Goal: Find specific page/section: Find specific page/section

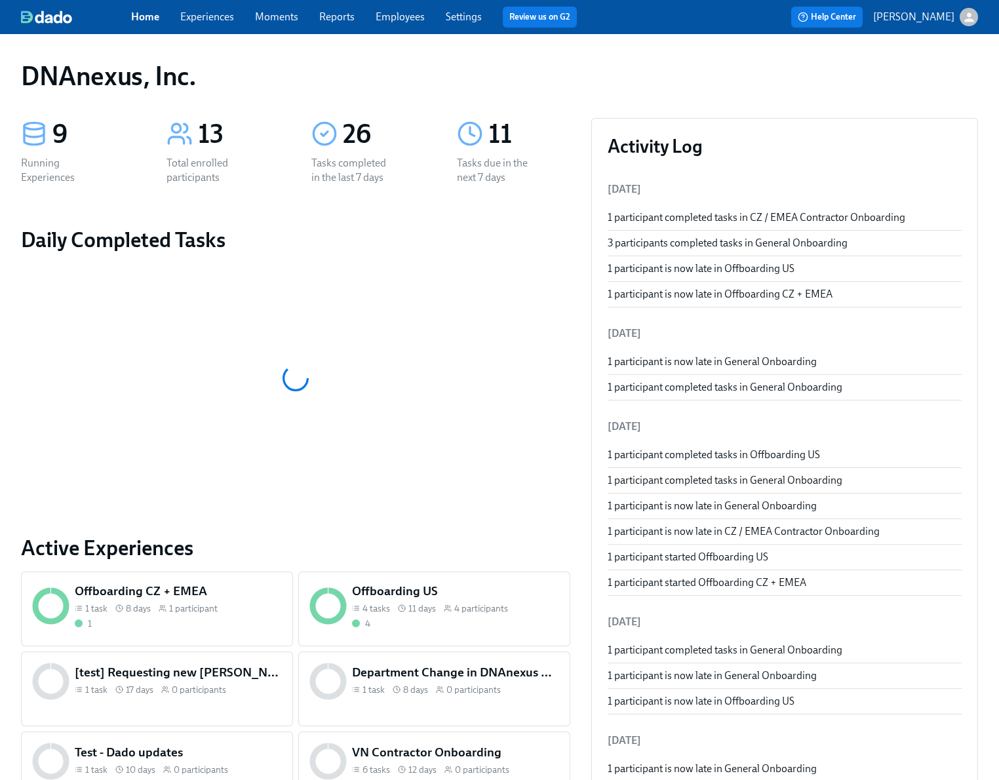
click at [395, 20] on link "Employees" at bounding box center [400, 16] width 49 height 12
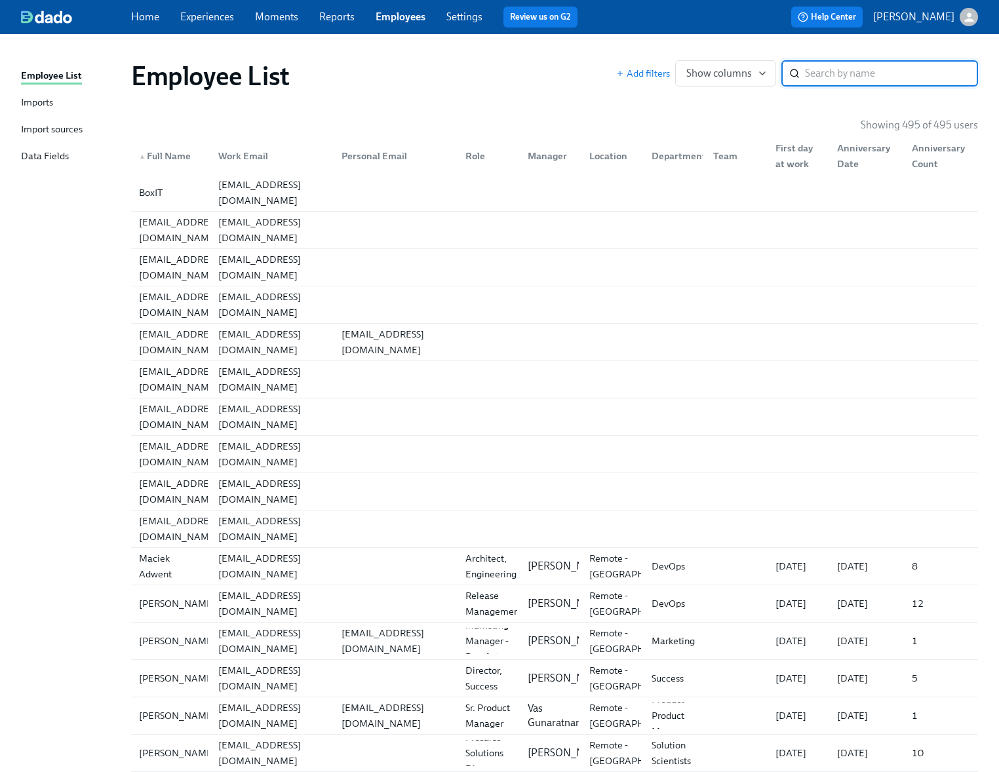
click at [821, 73] on input "search" at bounding box center [891, 73] width 173 height 26
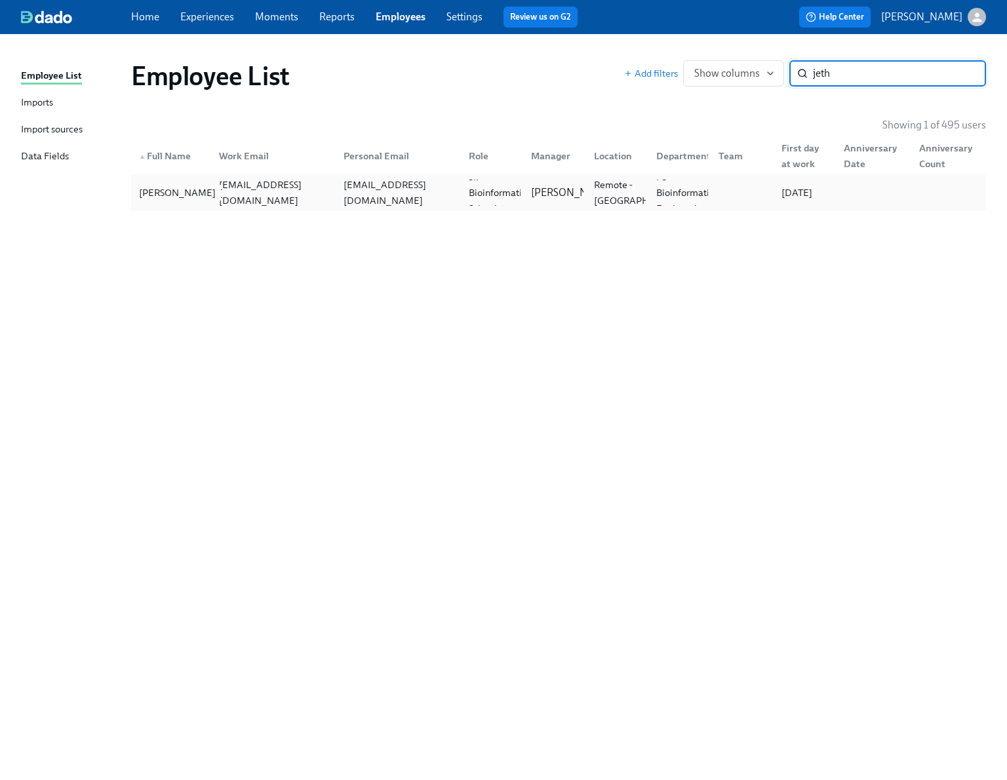
type input "jeth"
click at [150, 193] on div "[PERSON_NAME]" at bounding box center [177, 193] width 87 height 16
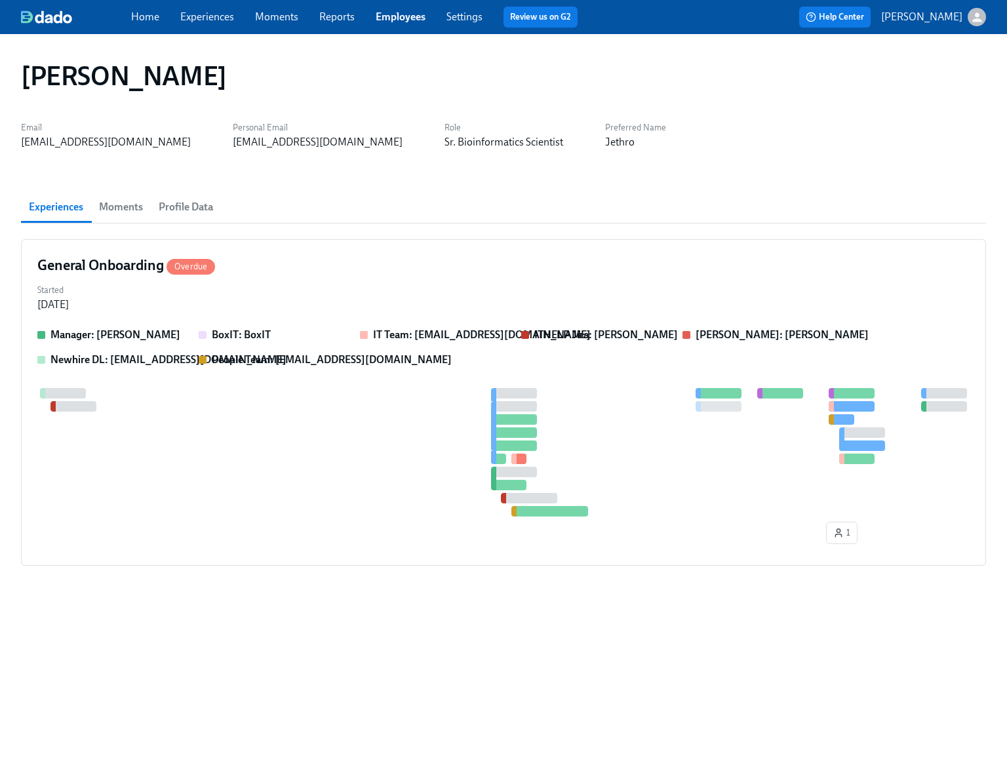
drag, startPoint x: 113, startPoint y: 207, endPoint x: 128, endPoint y: 205, distance: 14.5
click at [114, 207] on span "Moments" at bounding box center [121, 207] width 44 height 18
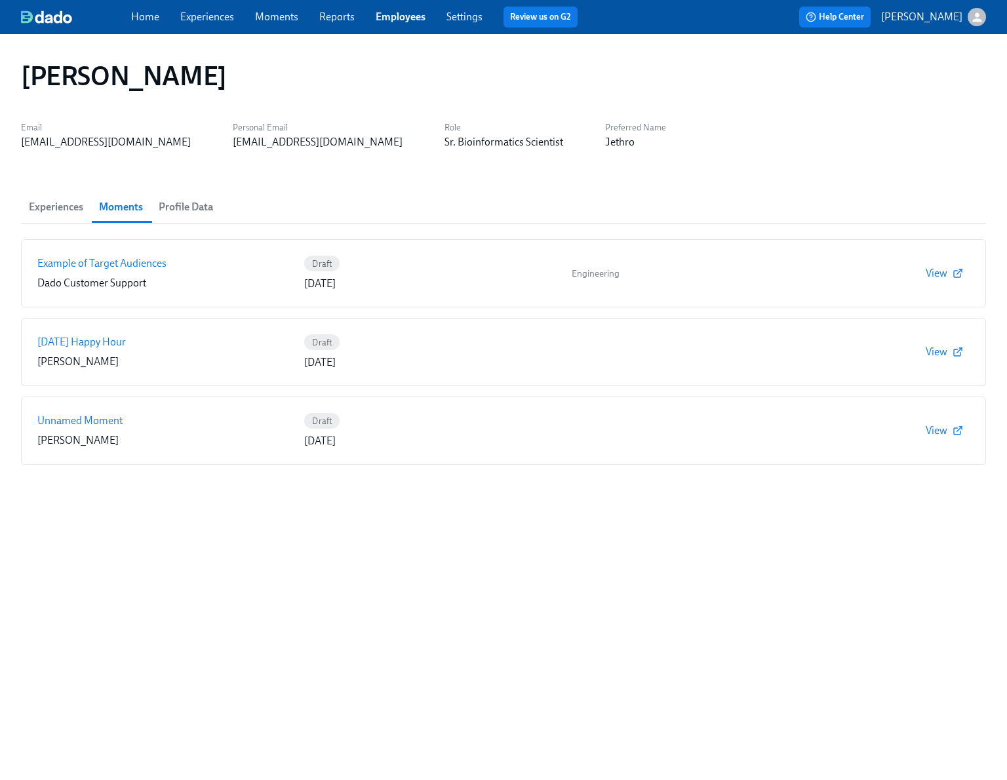
click at [204, 207] on span "Profile Data" at bounding box center [186, 207] width 54 height 18
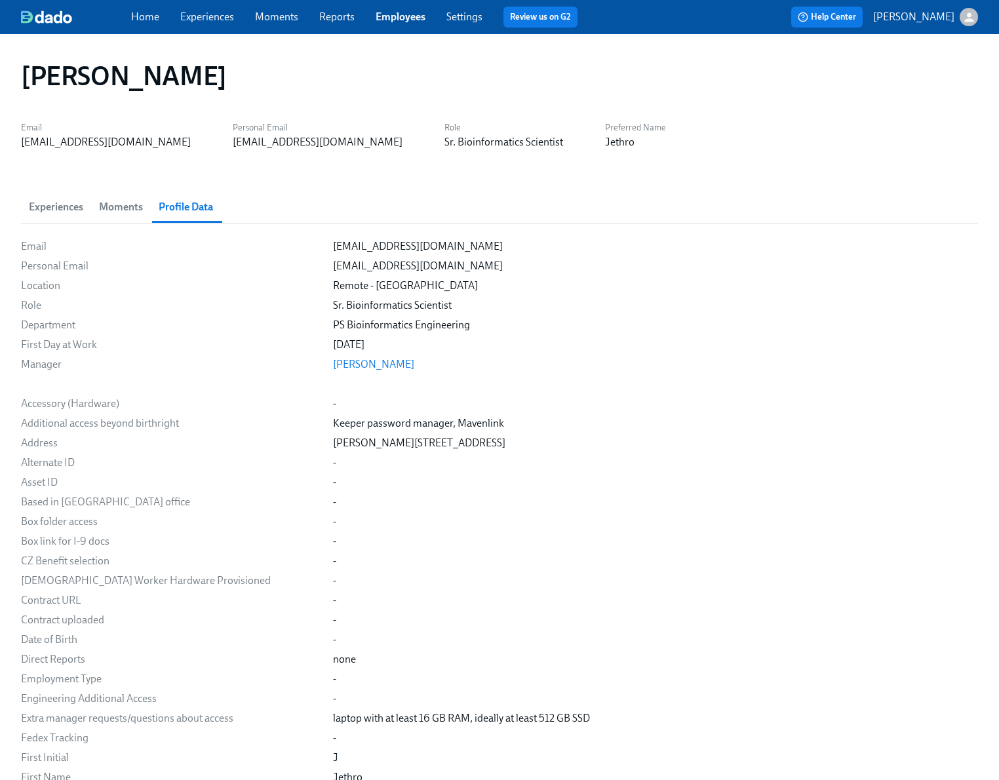
click at [212, 23] on span "Experiences" at bounding box center [207, 17] width 54 height 14
click at [210, 18] on link "Experiences" at bounding box center [207, 16] width 54 height 12
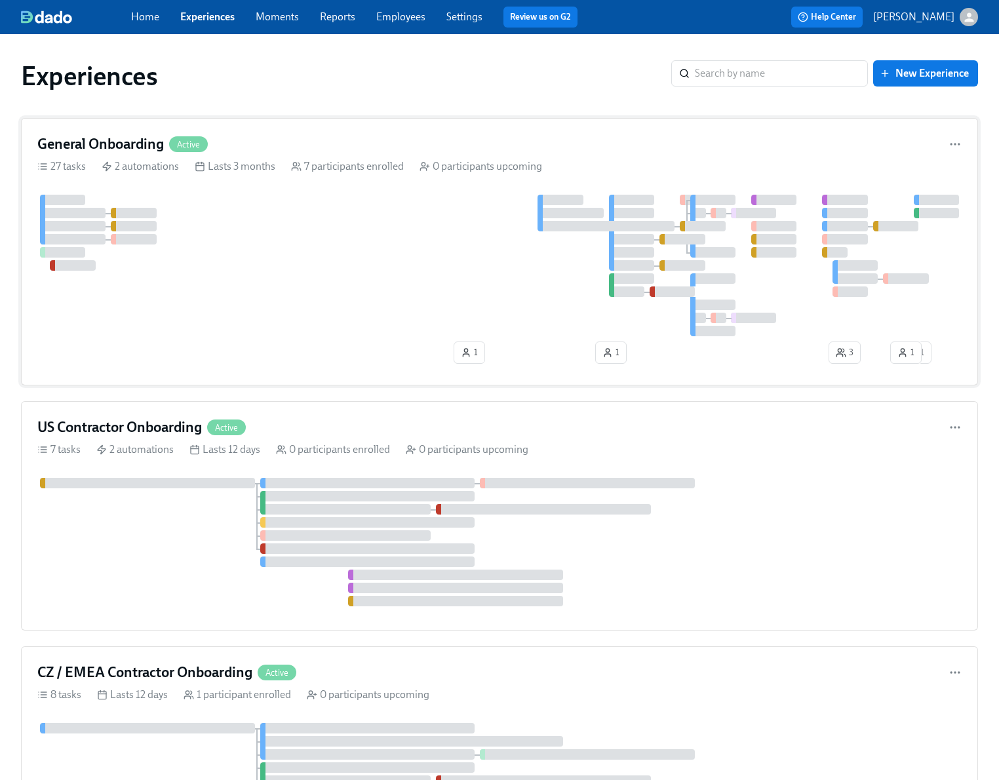
click at [267, 299] on div at bounding box center [499, 266] width 925 height 142
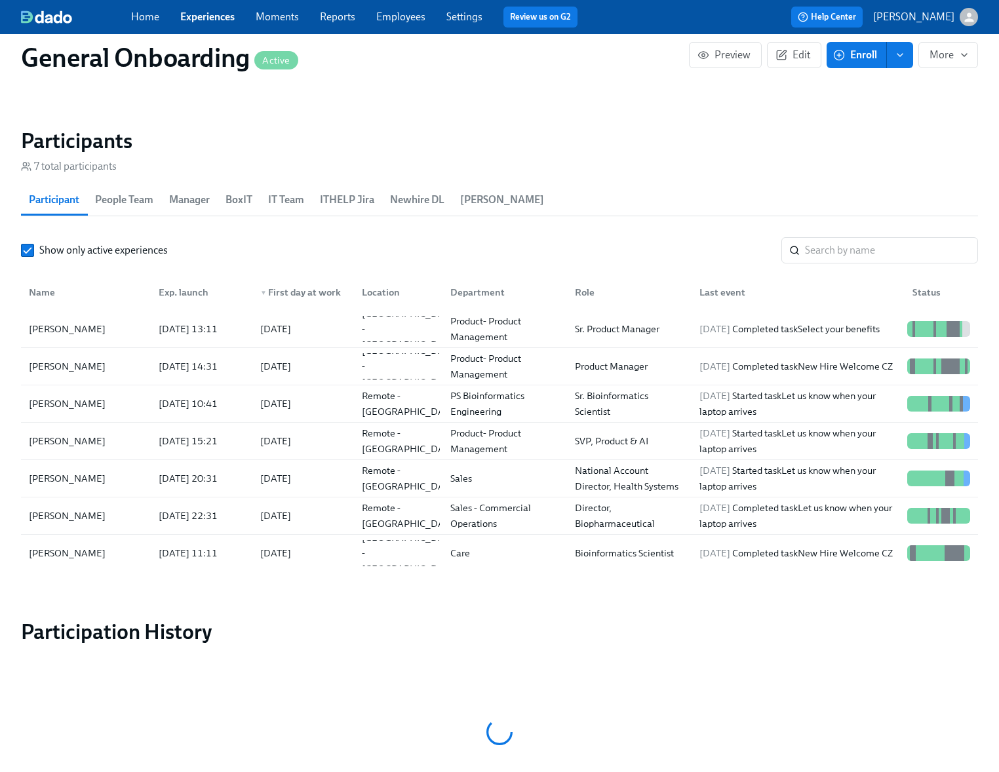
scroll to position [1326, 0]
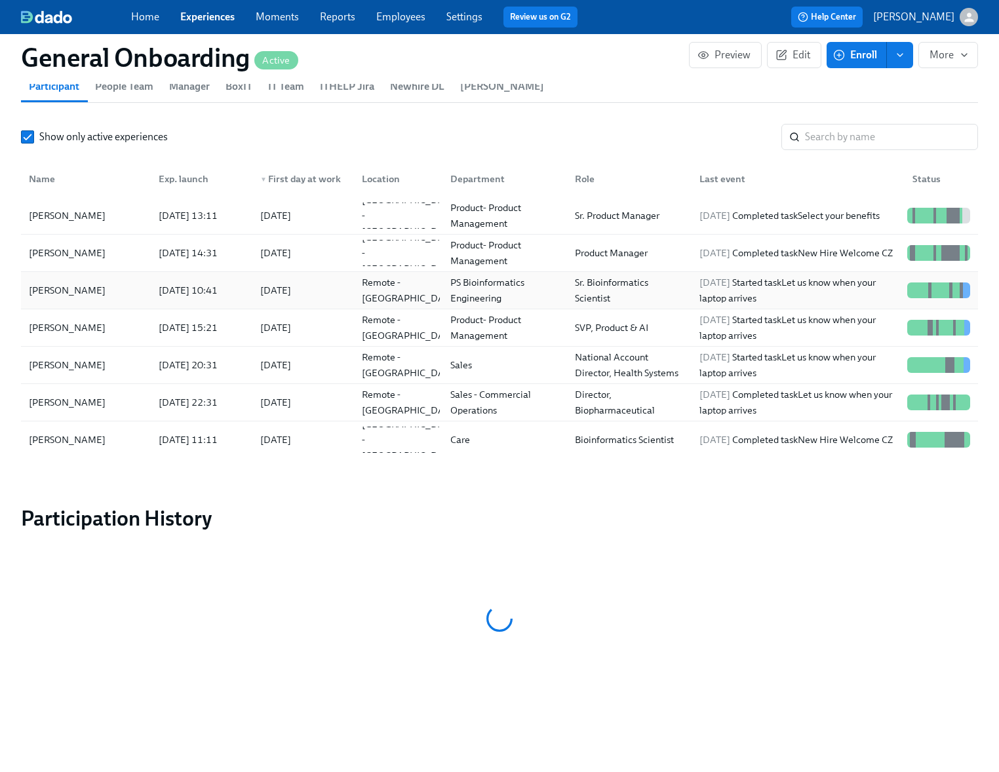
click at [87, 297] on div "[PERSON_NAME]" at bounding box center [86, 290] width 125 height 26
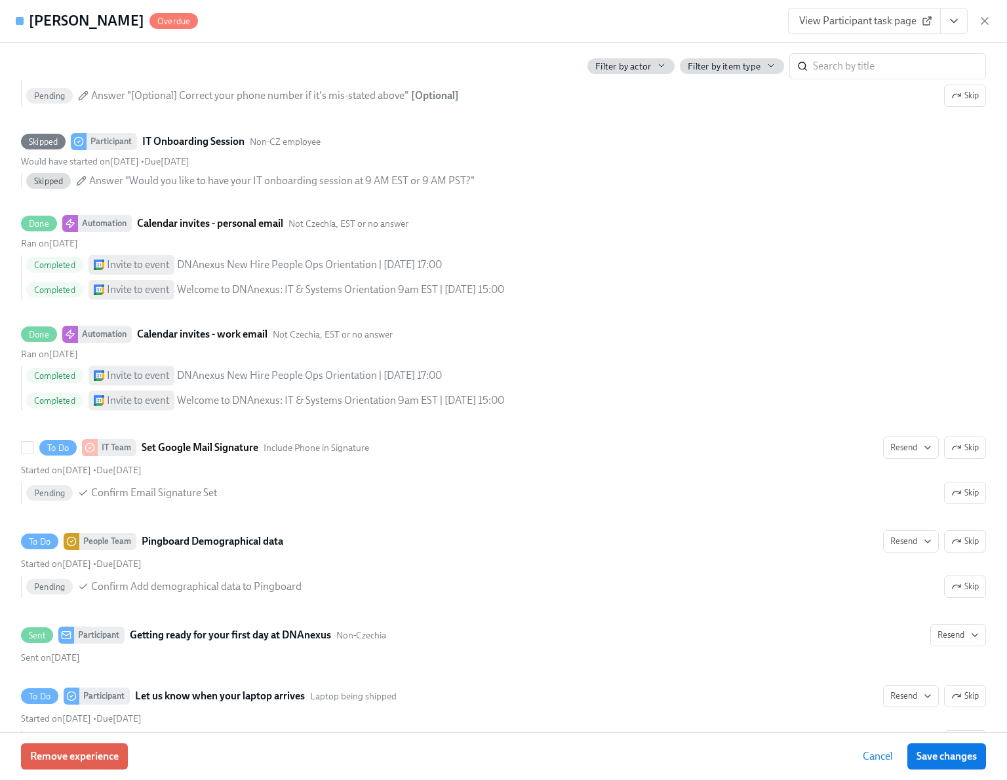
scroll to position [2094, 0]
